Goal: Task Accomplishment & Management: Manage account settings

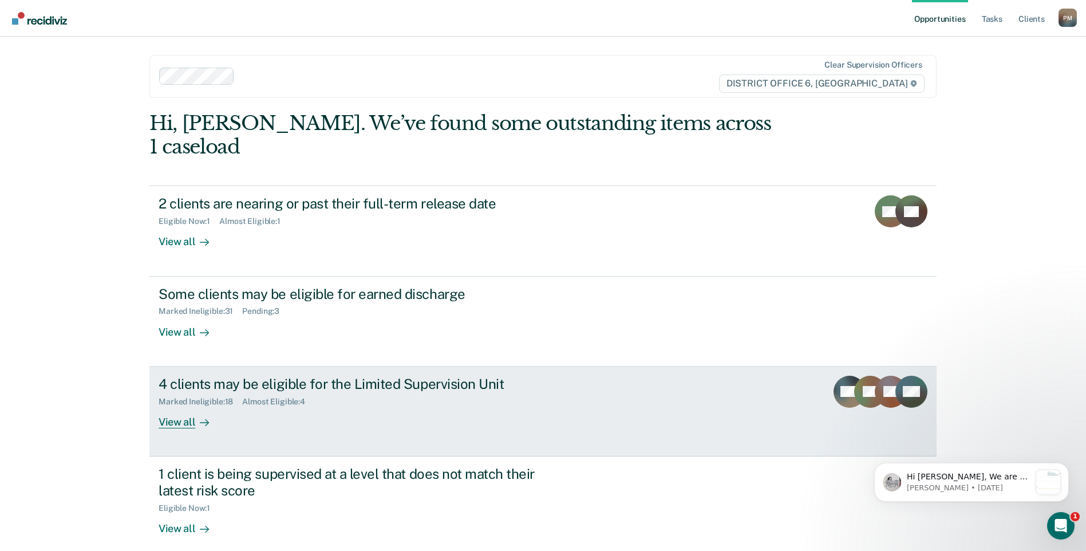
click at [159, 406] on div "View all" at bounding box center [191, 417] width 64 height 22
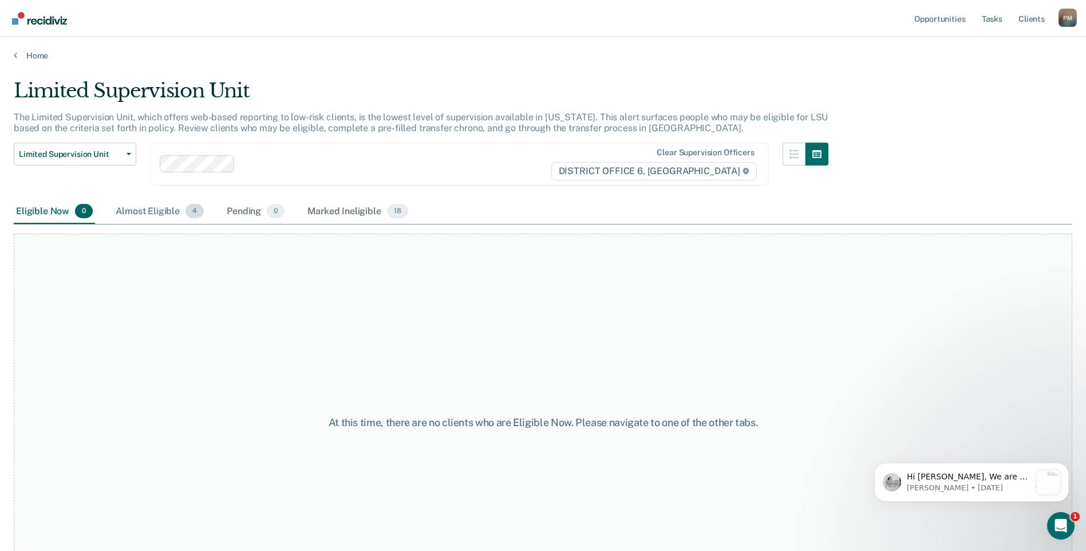
click at [141, 208] on div "Almost Eligible 4" at bounding box center [159, 211] width 93 height 25
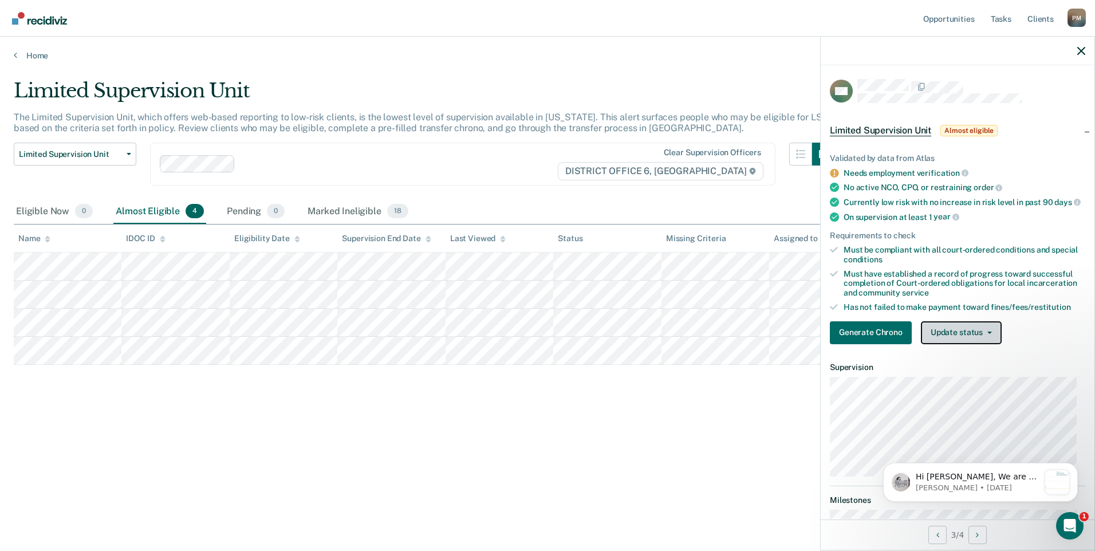
click at [947, 335] on button "Update status" at bounding box center [961, 332] width 81 height 23
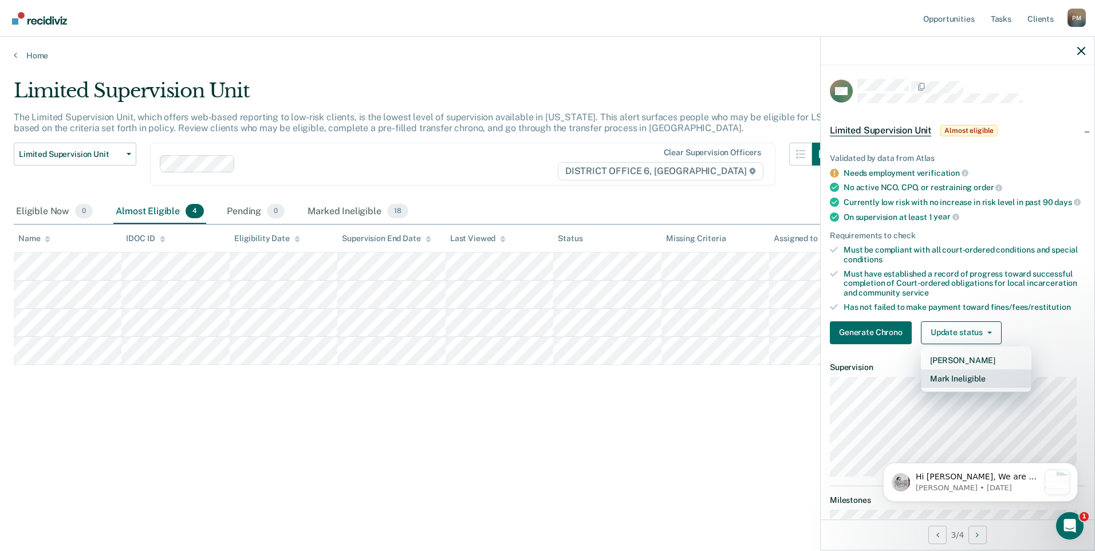
click at [937, 381] on button "Mark Ineligible" at bounding box center [976, 378] width 110 height 18
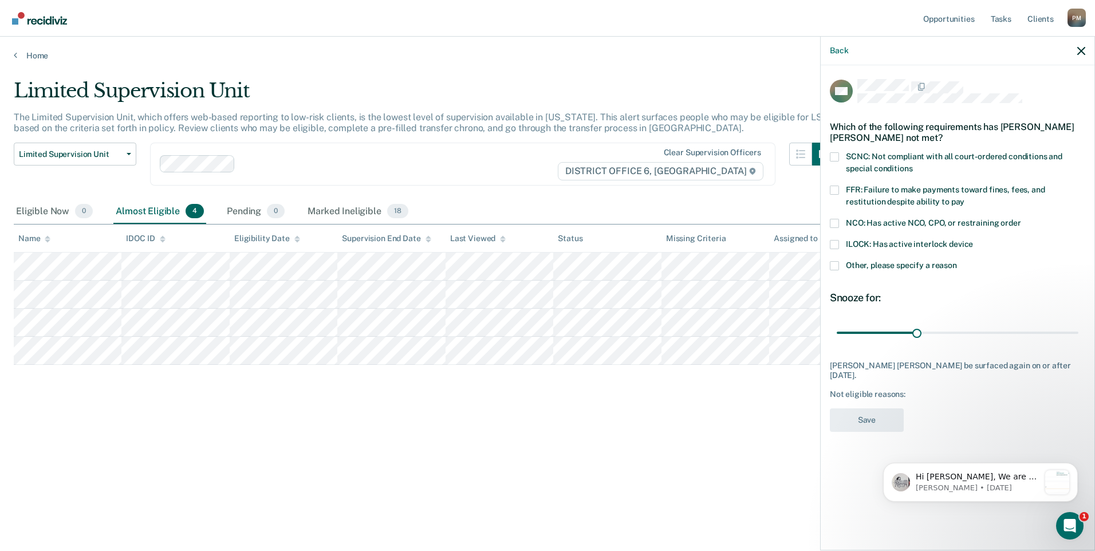
click at [835, 268] on span at bounding box center [834, 265] width 9 height 9
click at [957, 261] on input "Other, please specify a reason" at bounding box center [957, 261] width 0 height 0
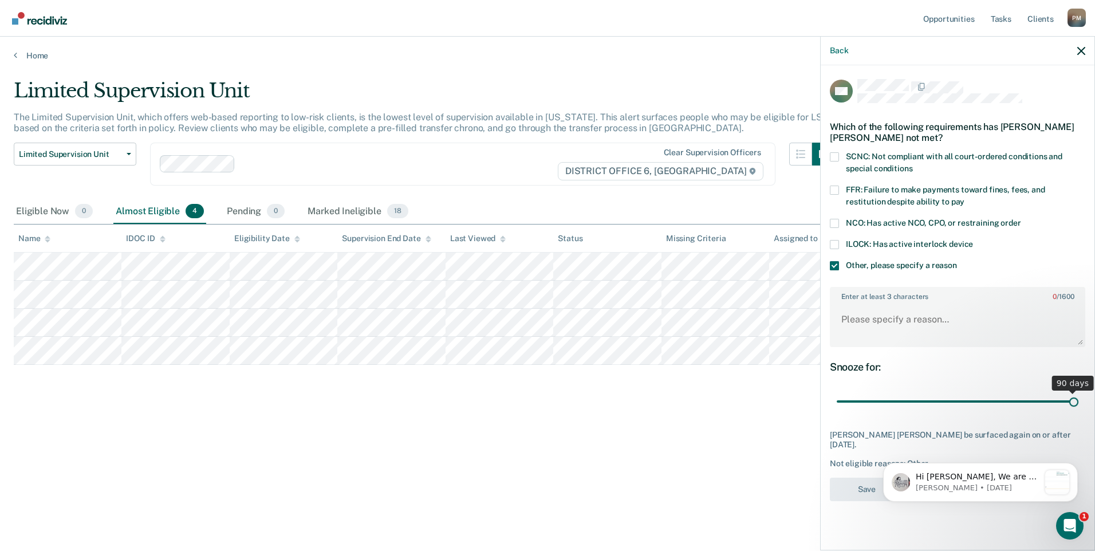
drag, startPoint x: 918, startPoint y: 401, endPoint x: 1110, endPoint y: 396, distance: 191.8
type input "90"
click at [1078, 396] on input "range" at bounding box center [957, 402] width 242 height 20
click at [858, 317] on textarea "Enter at least 3 characters 0 / 1600" at bounding box center [957, 324] width 253 height 42
type textarea "Has Interlock"
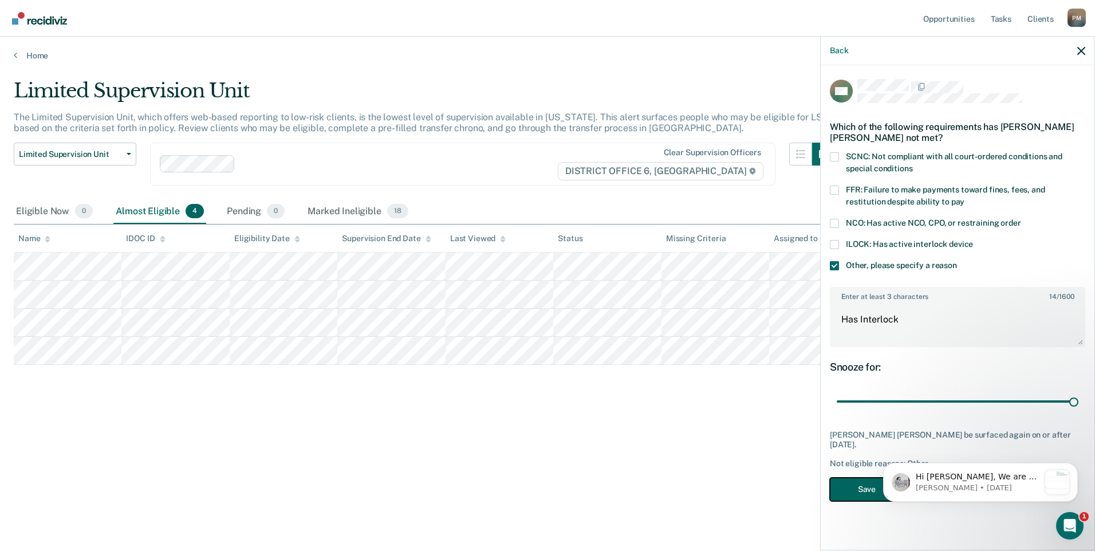
click at [851, 477] on button "Save" at bounding box center [867, 488] width 74 height 23
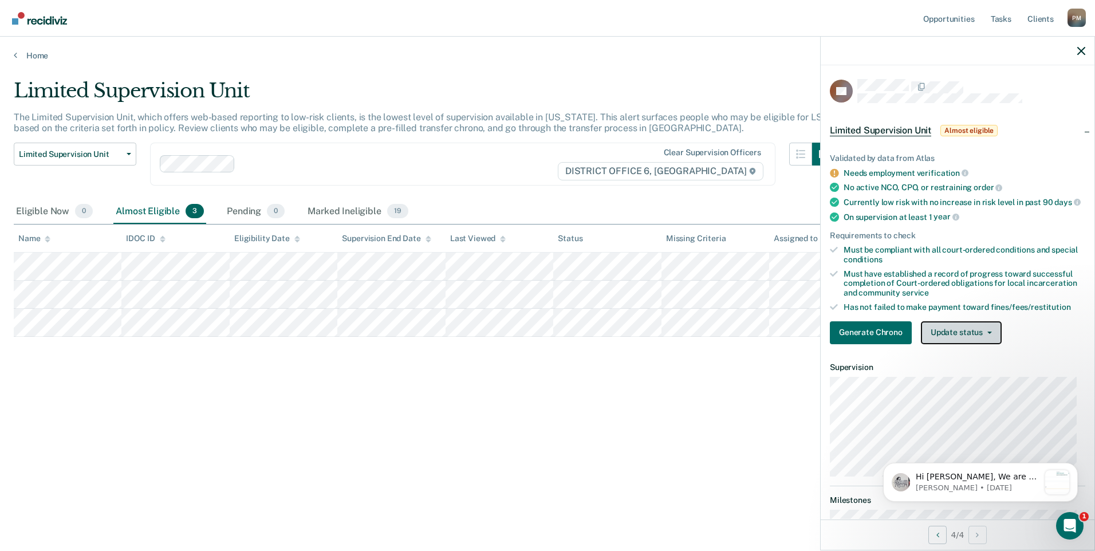
click at [968, 341] on button "Update status" at bounding box center [961, 332] width 81 height 23
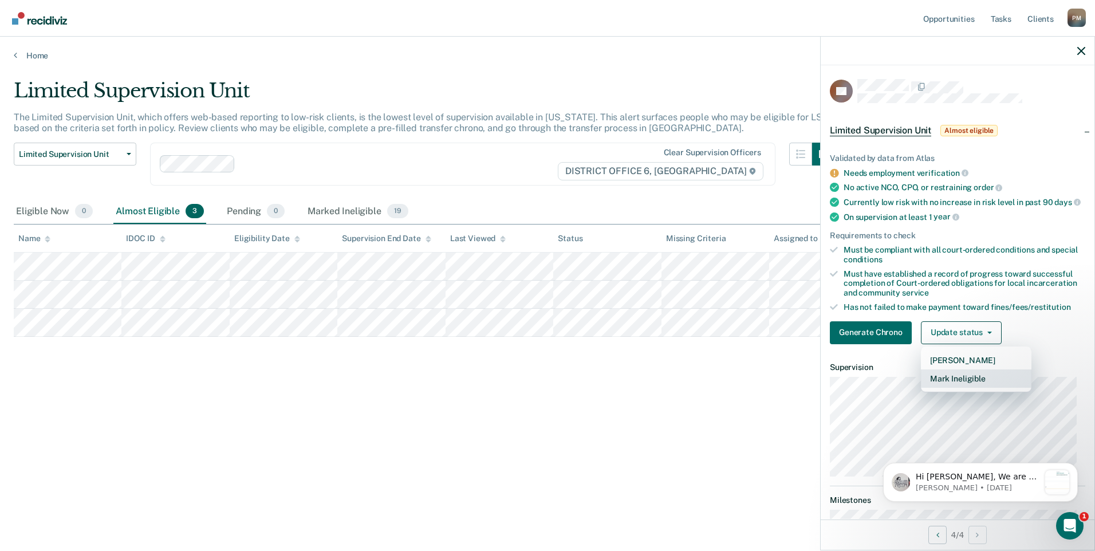
click at [982, 388] on button "Mark Ineligible" at bounding box center [976, 378] width 110 height 18
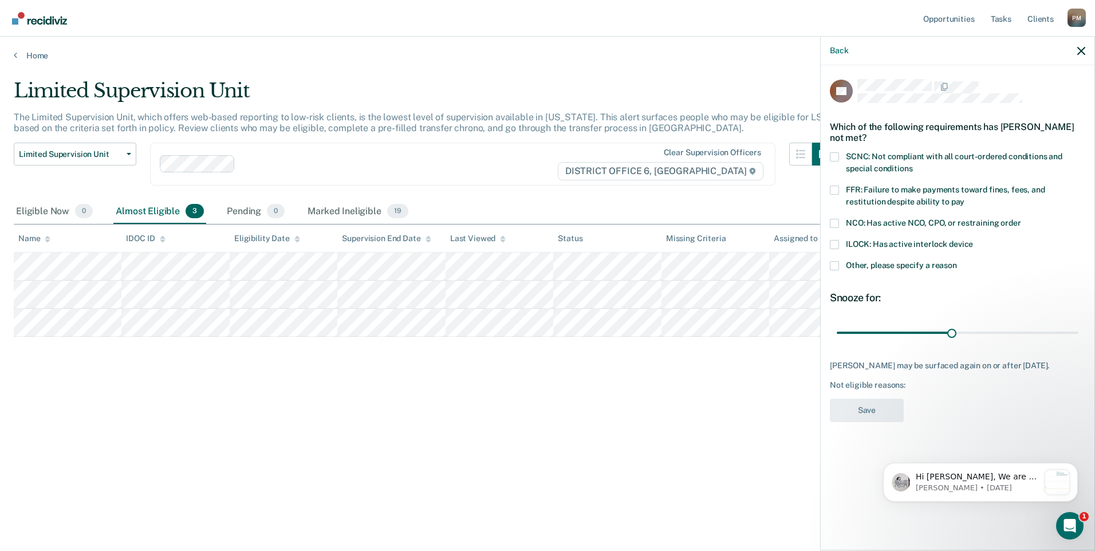
click at [834, 262] on span at bounding box center [834, 265] width 9 height 9
click at [957, 261] on input "Other, please specify a reason" at bounding box center [957, 261] width 0 height 0
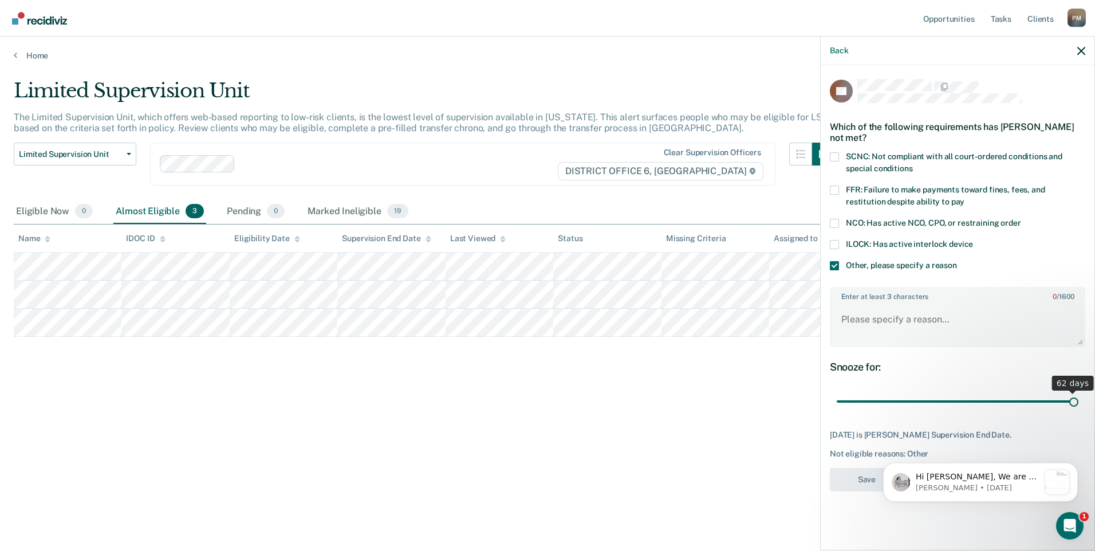
drag, startPoint x: 954, startPoint y: 403, endPoint x: 1108, endPoint y: 419, distance: 154.8
type input "62"
click at [1078, 412] on input "range" at bounding box center [957, 402] width 242 height 20
click at [845, 320] on textarea "Enter at least 3 characters 0 / 1600" at bounding box center [957, 324] width 253 height 42
type textarea "Has a COS"
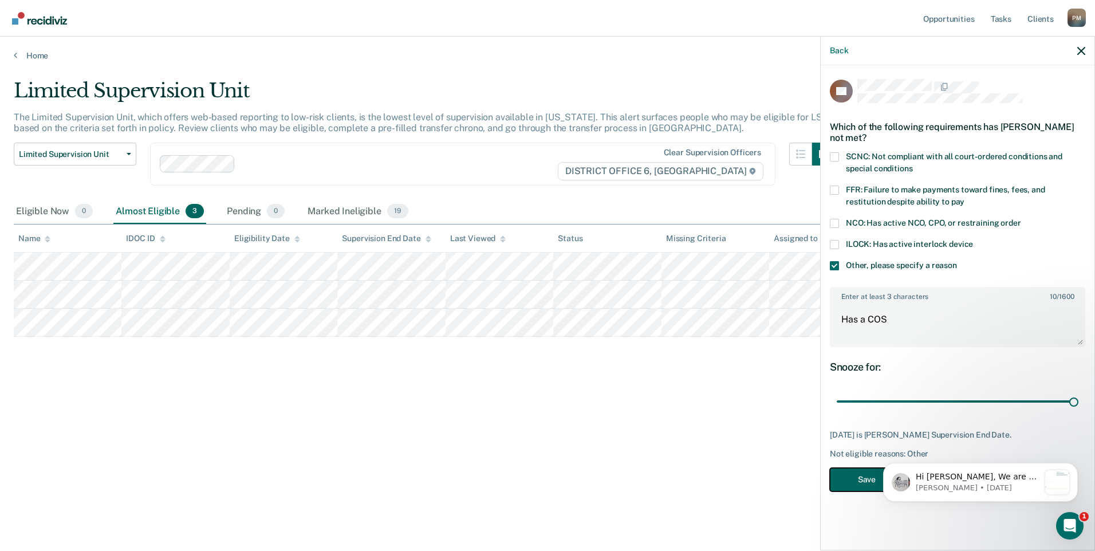
click at [849, 476] on button "Save" at bounding box center [867, 479] width 74 height 23
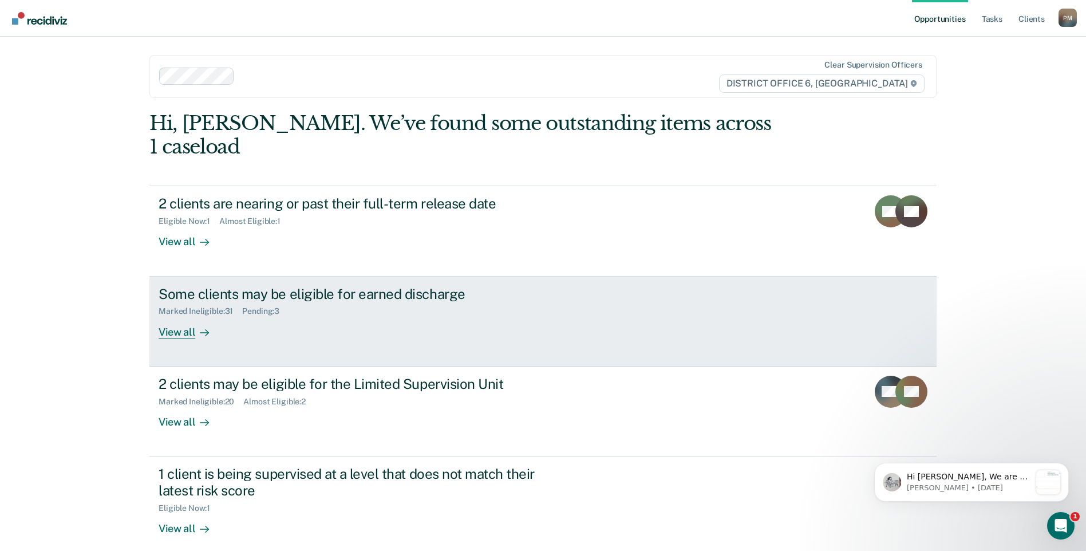
click at [314, 297] on div "Some clients may be eligible for earned discharge Marked Ineligible : 31 Pendin…" at bounding box center [373, 312] width 429 height 53
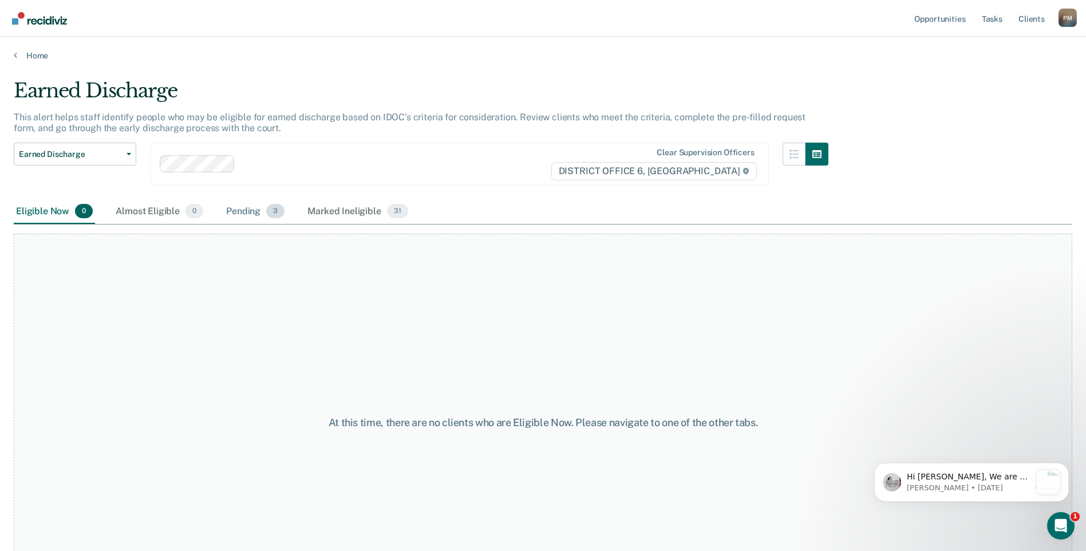
click at [234, 208] on div "Pending 3" at bounding box center [255, 211] width 63 height 25
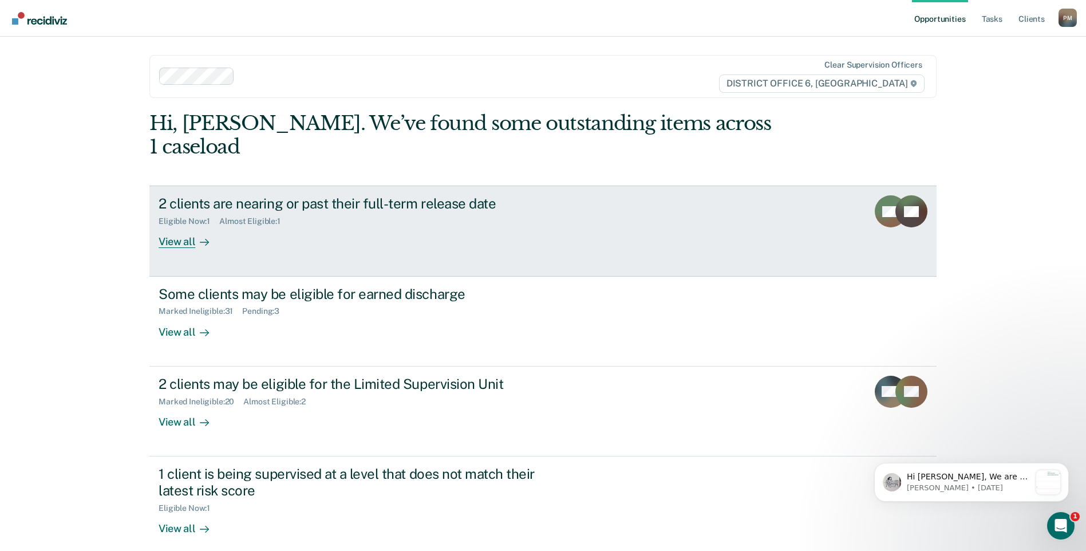
click at [175, 226] on div "View all" at bounding box center [191, 237] width 64 height 22
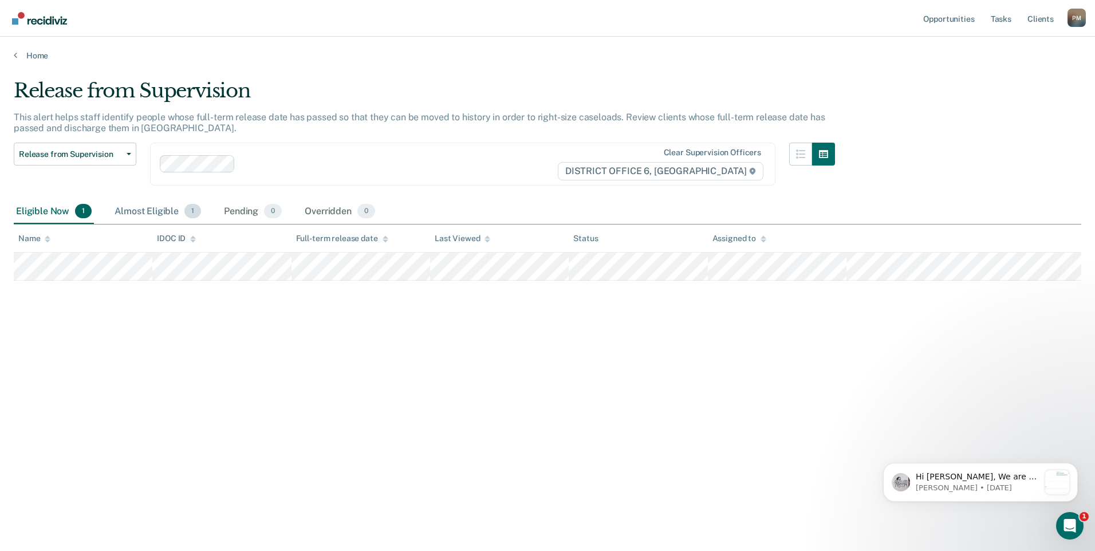
click at [158, 212] on div "Almost Eligible 1" at bounding box center [157, 211] width 91 height 25
click at [15, 54] on icon at bounding box center [15, 54] width 3 height 9
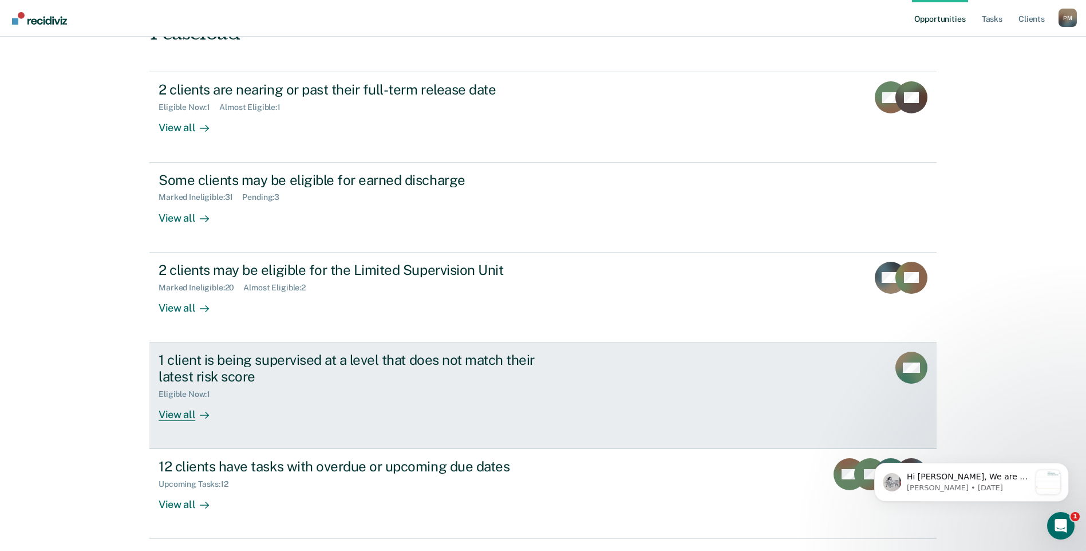
scroll to position [115, 0]
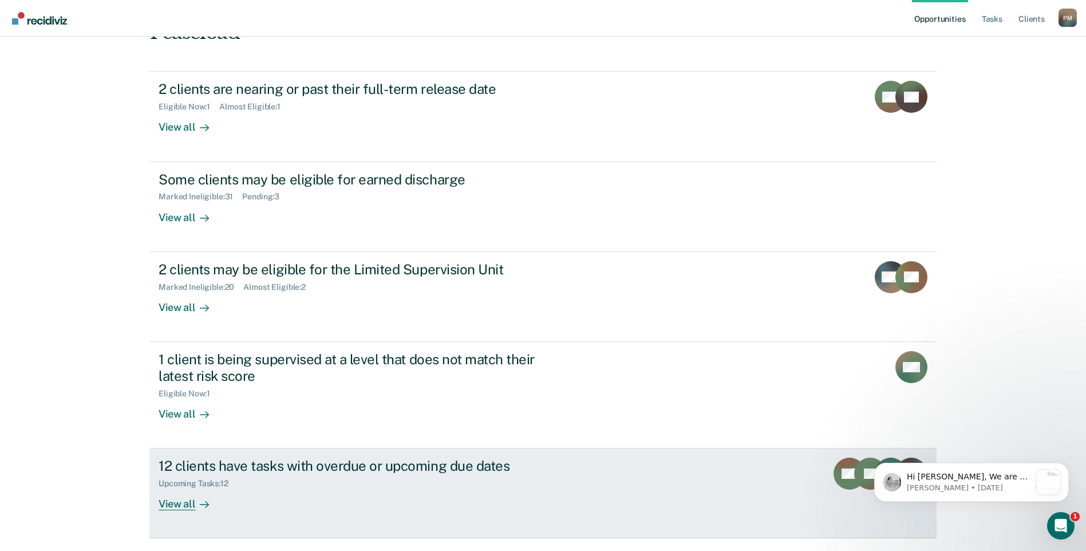
click at [175, 488] on div "View all" at bounding box center [191, 499] width 64 height 22
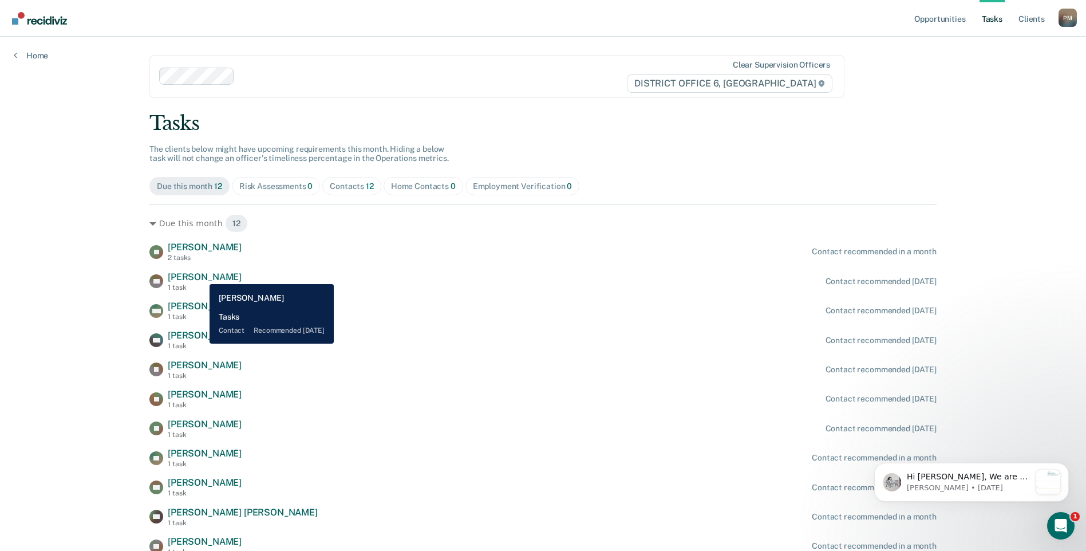
click at [201, 275] on span "[PERSON_NAME]" at bounding box center [205, 276] width 74 height 11
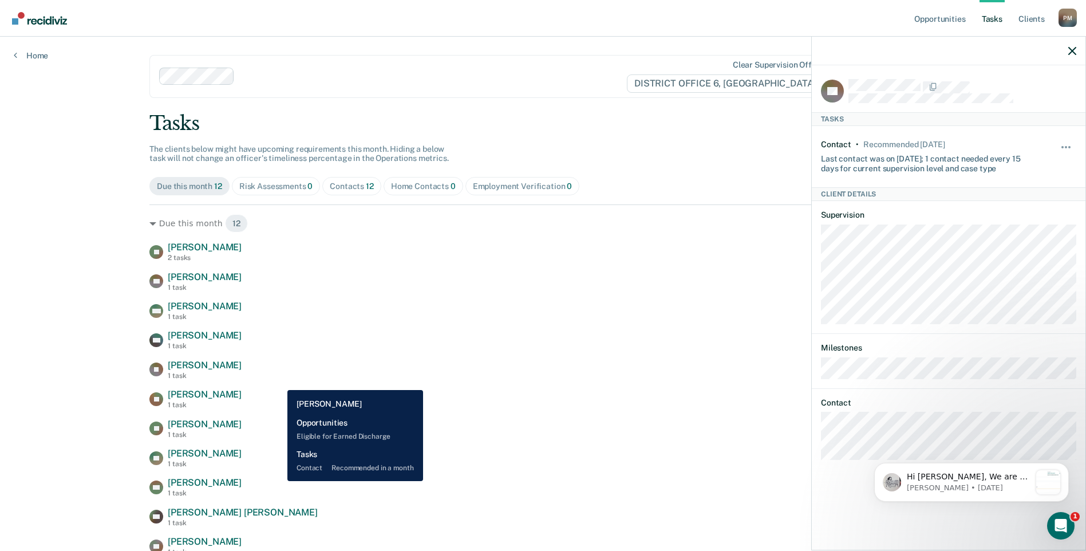
scroll to position [57, 0]
